Goal: Navigation & Orientation: Go to known website

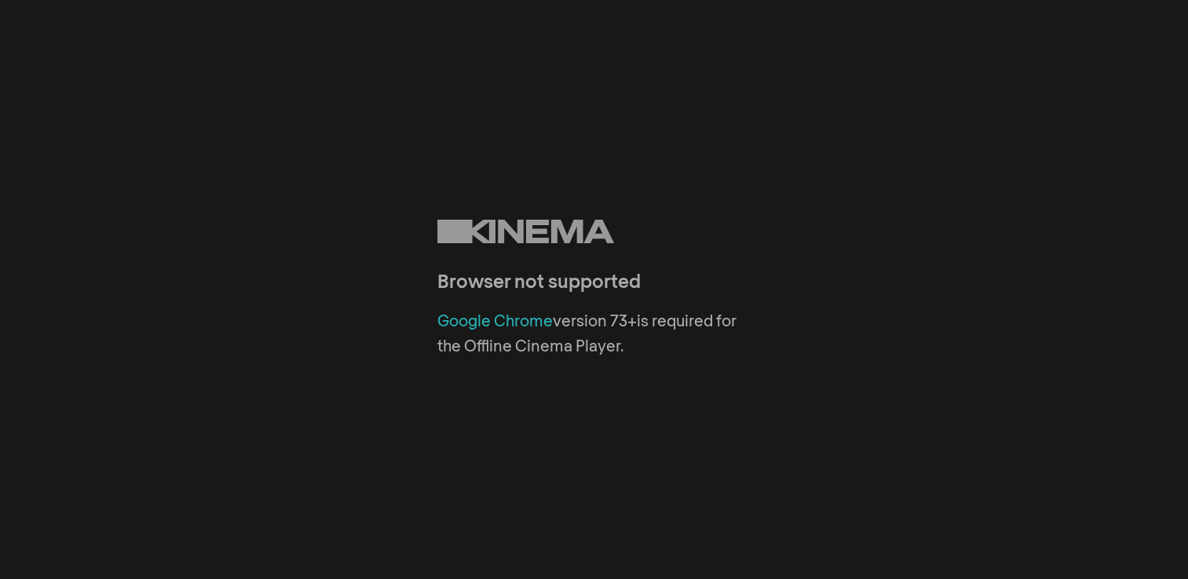
click at [504, 326] on link "Google Chrome" at bounding box center [494, 322] width 115 height 16
